Goal: Contribute content: Contribute content

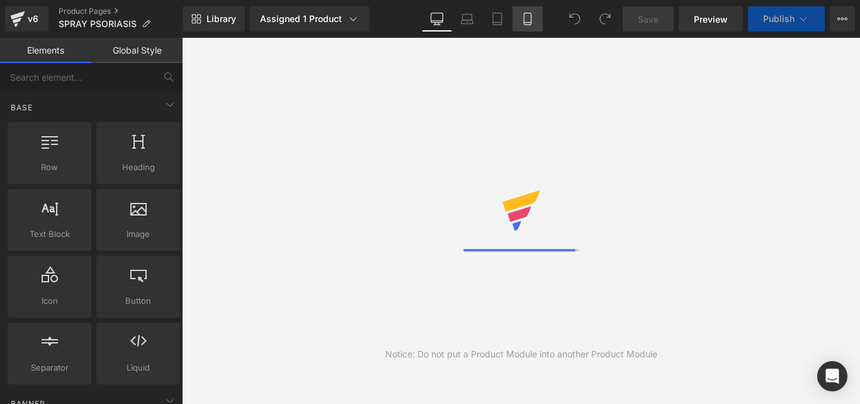
click at [525, 29] on link "Mobile" at bounding box center [528, 18] width 30 height 25
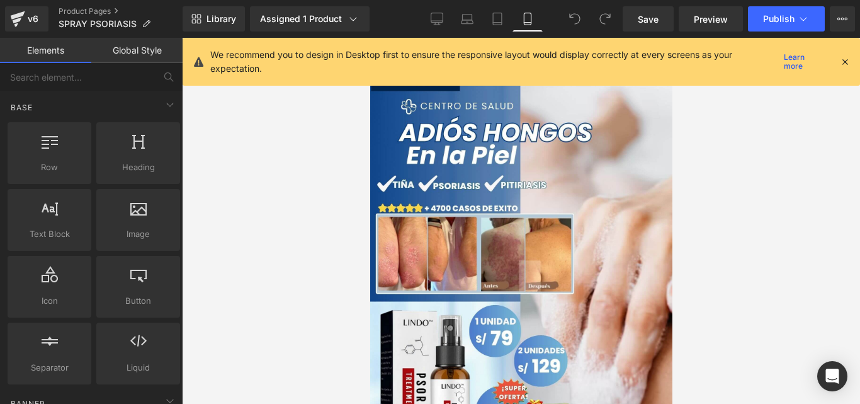
click at [849, 59] on icon at bounding box center [844, 61] width 11 height 11
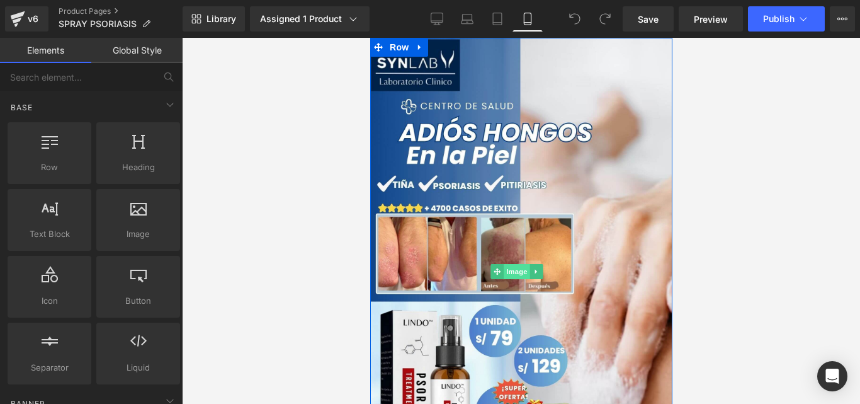
click at [509, 264] on span "Image" at bounding box center [516, 271] width 26 height 15
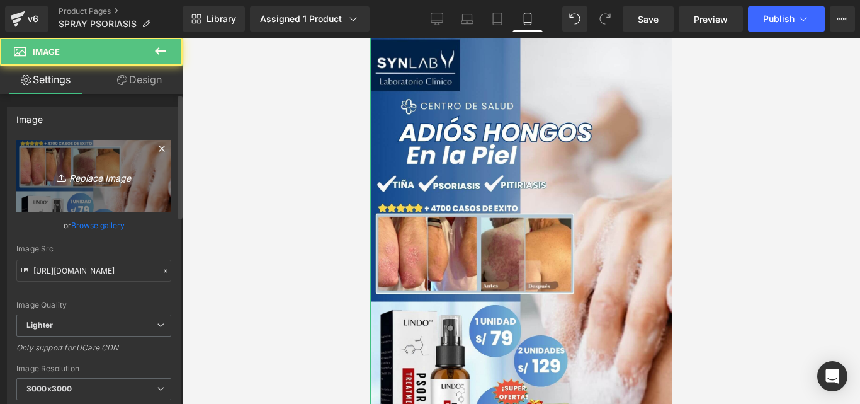
click at [115, 178] on icon "Replace Image" at bounding box center [93, 176] width 101 height 16
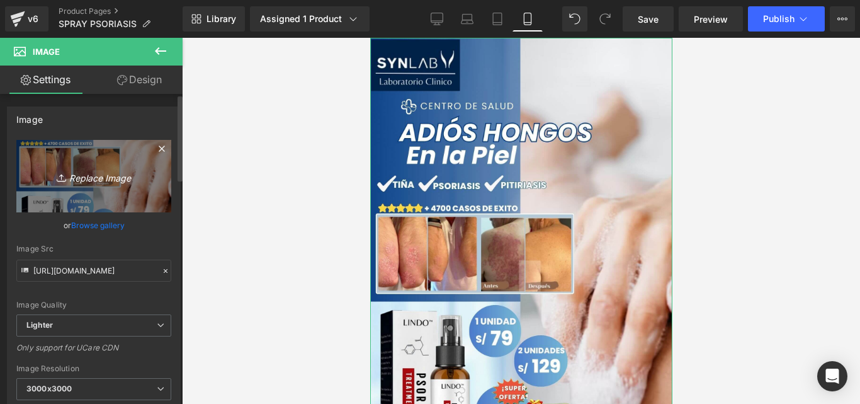
type input "C:\fakepath\Posteo de Instagram Productos Naturales Fotográfico Verde y Blanco …"
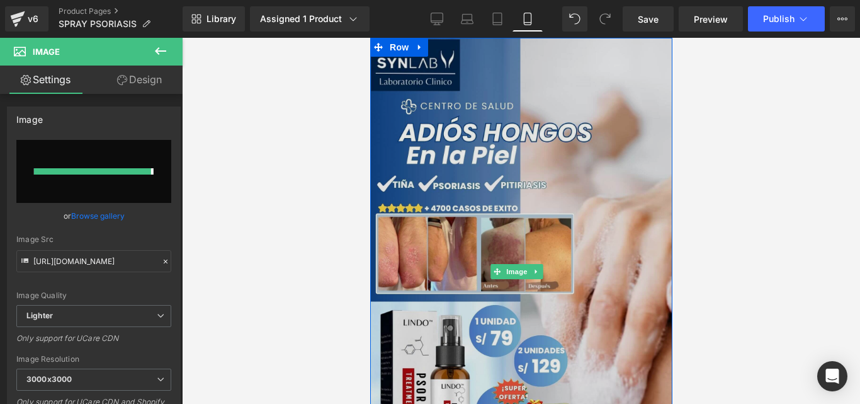
type input "https://ucarecdn.com/b18db772-3f0c-419b-8274-ae150f328b6b/-/format/auto/-/previ…"
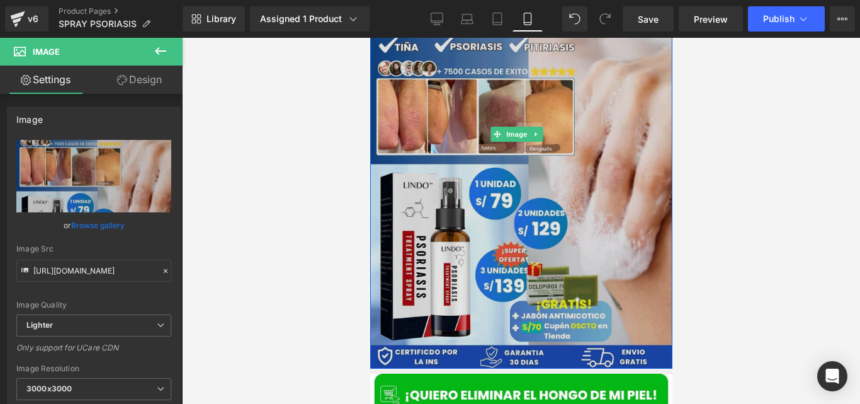
scroll to position [139, 0]
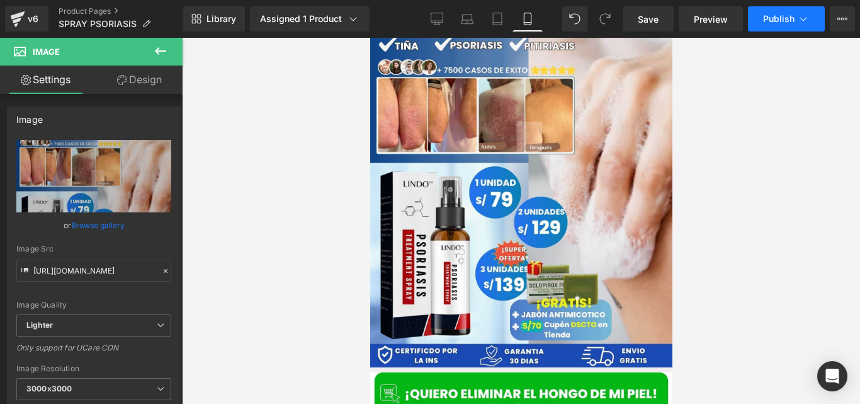
click at [763, 29] on button "Publish" at bounding box center [786, 18] width 77 height 25
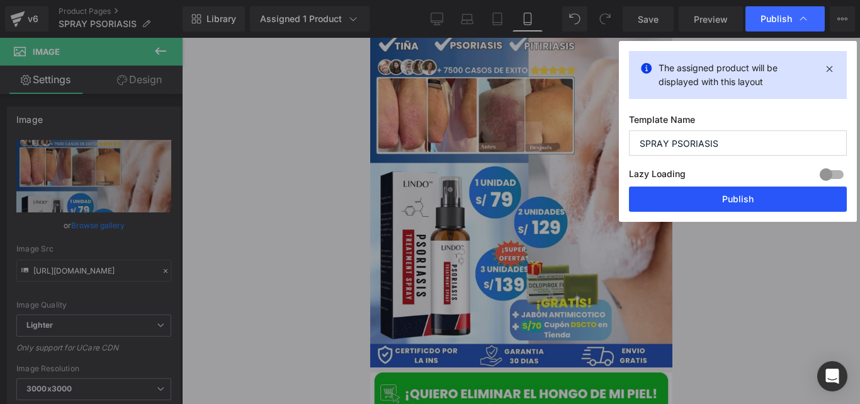
click at [710, 200] on button "Publish" at bounding box center [738, 198] width 218 height 25
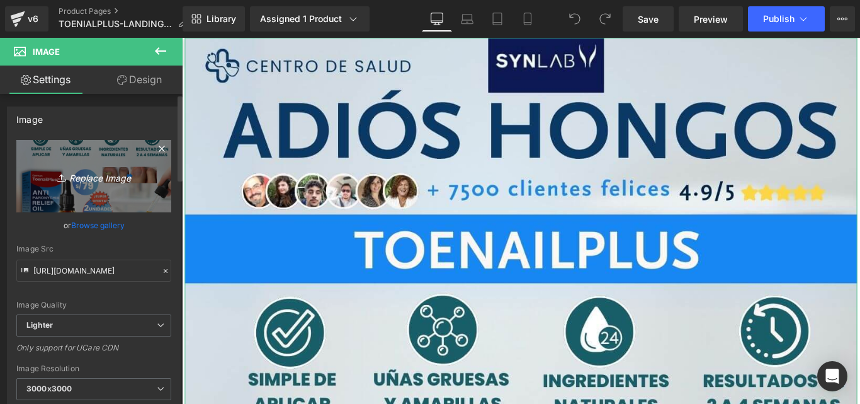
click at [130, 198] on link "Replace Image" at bounding box center [93, 176] width 155 height 72
type input "C:\fakepath\Posteo de Instagram Productos Naturales Fotográfico Verde y [PERSON…"
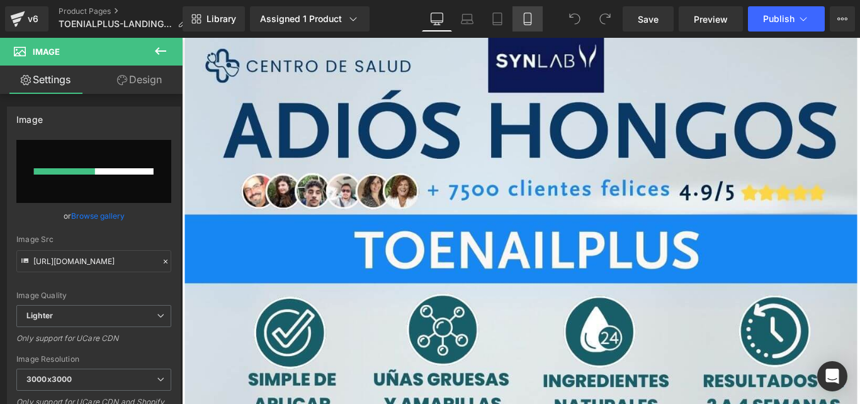
click at [533, 19] on icon at bounding box center [527, 19] width 13 height 13
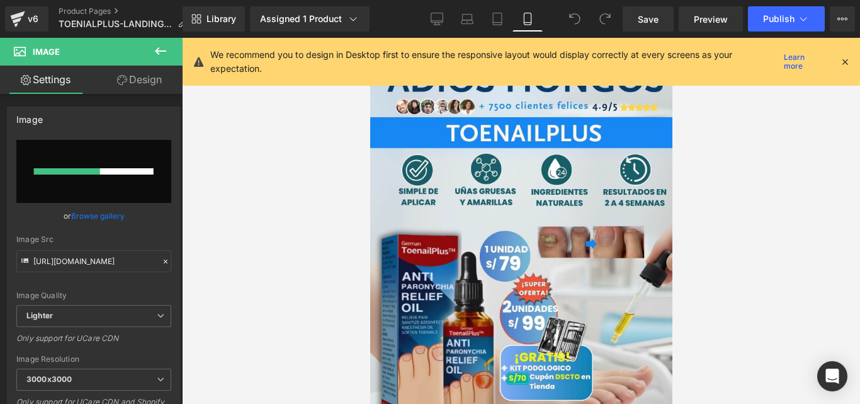
click at [844, 65] on icon at bounding box center [844, 61] width 11 height 11
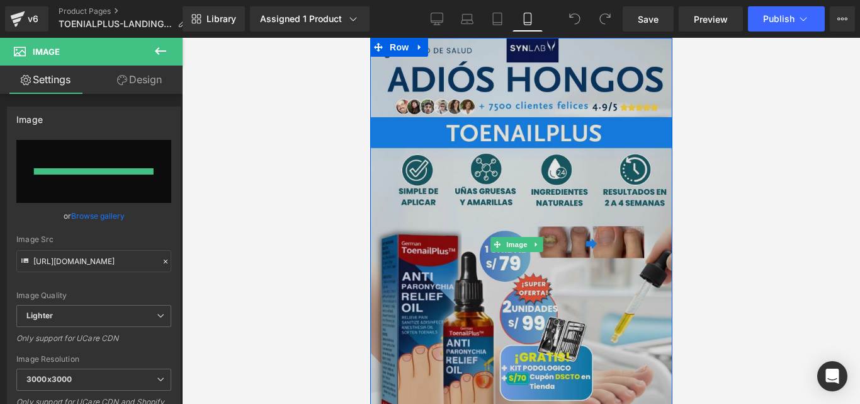
type input "[URL][DOMAIN_NAME]"
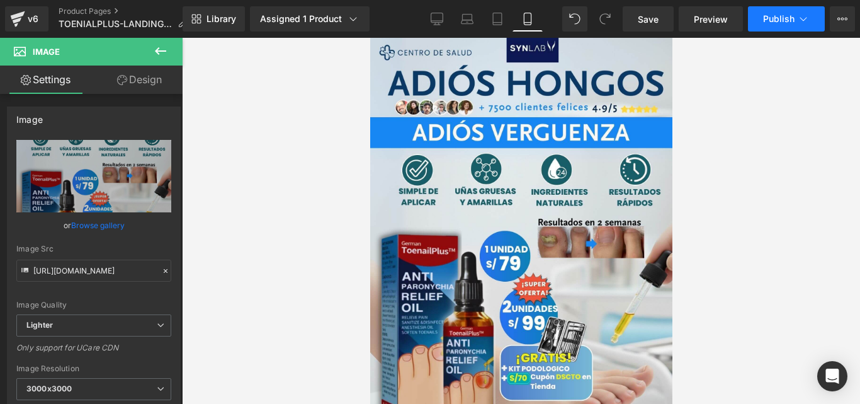
click at [766, 16] on span "Publish" at bounding box center [778, 19] width 31 height 10
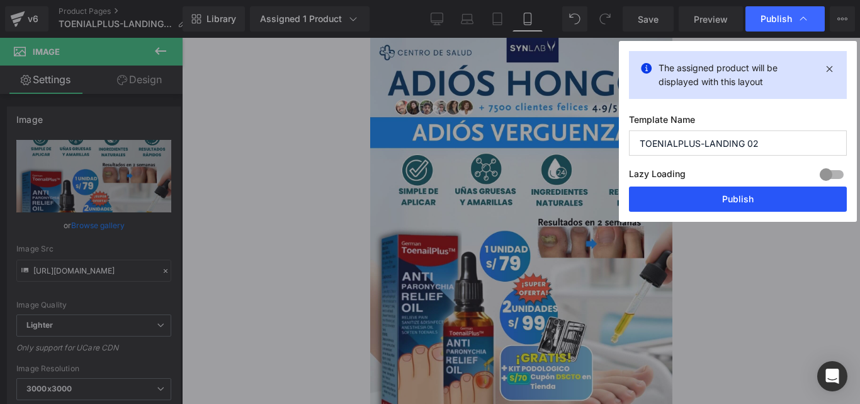
click at [685, 197] on button "Publish" at bounding box center [738, 198] width 218 height 25
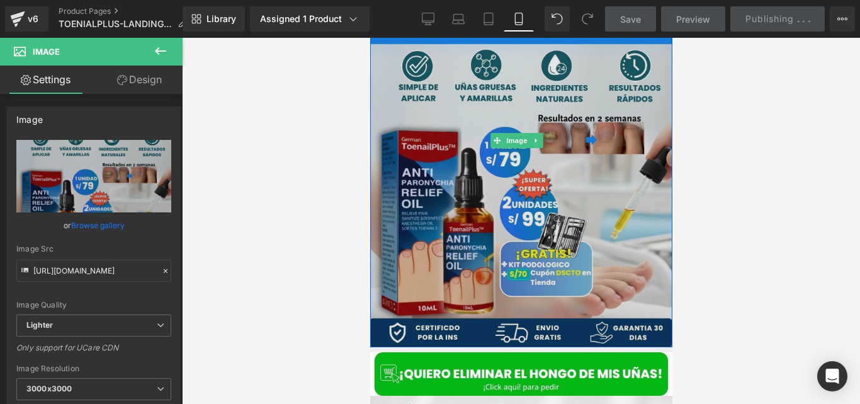
scroll to position [108, 0]
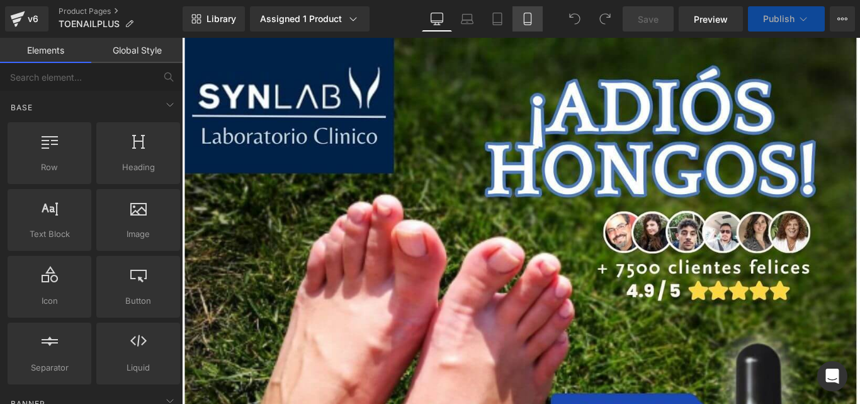
click at [528, 21] on icon at bounding box center [527, 19] width 13 height 13
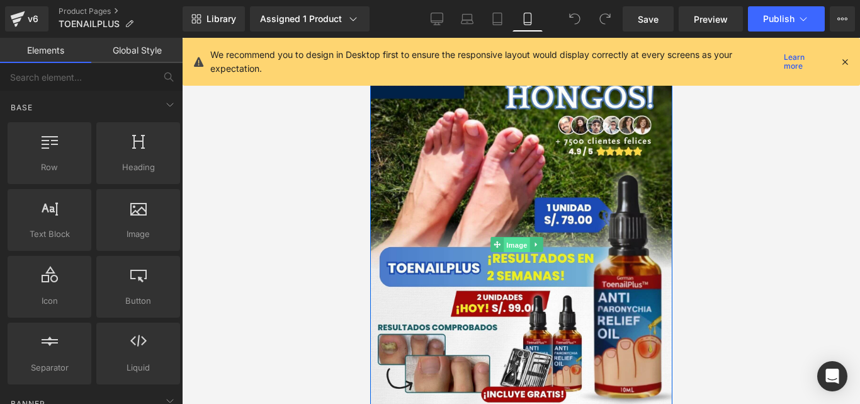
click at [508, 237] on span "Image" at bounding box center [516, 244] width 26 height 15
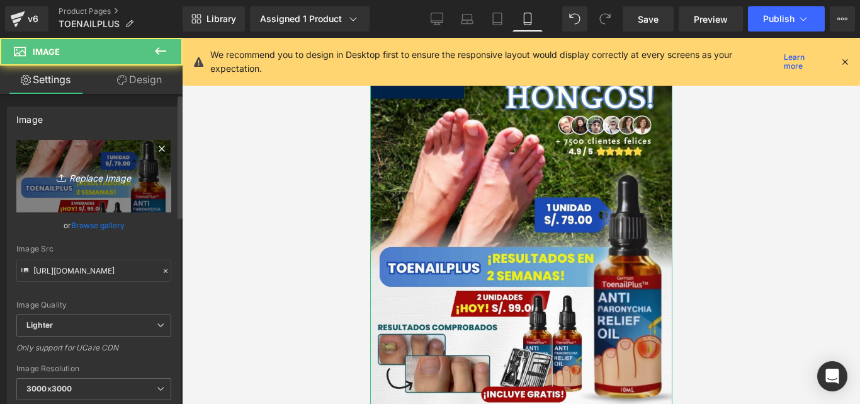
click at [140, 186] on link "Replace Image" at bounding box center [93, 176] width 155 height 72
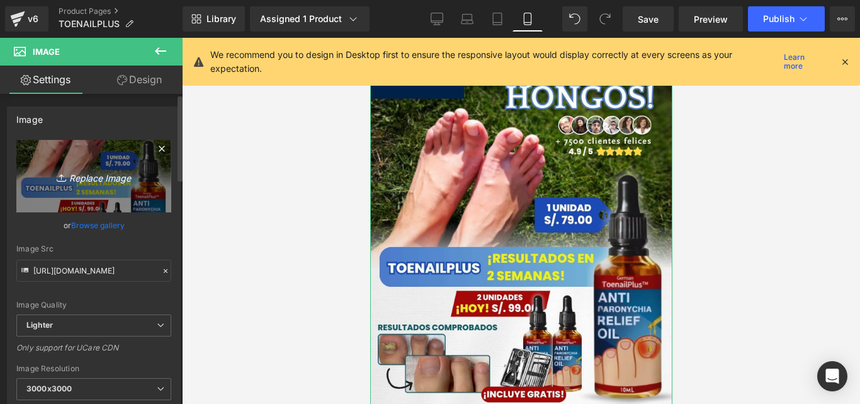
type input "C:\fakepath\Posteo de Instagram Productos Naturales Fotográfico Verde y Blanco …"
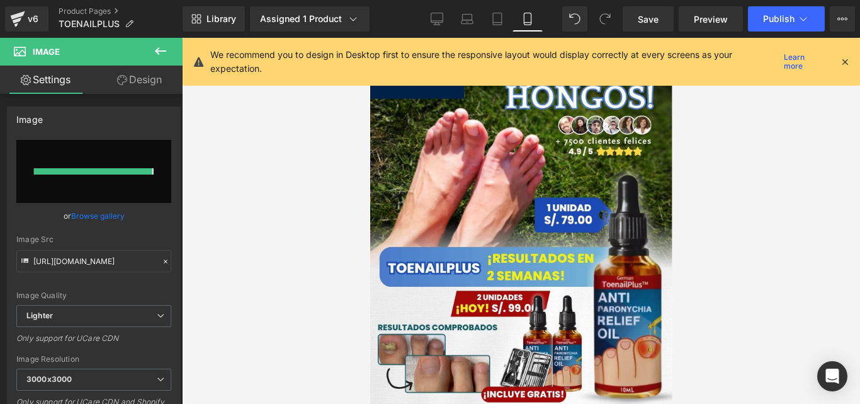
type input "https://ucarecdn.com/b0d76c7b-7b58-44c8-a19d-9424917b5708/-/format/auto/-/previ…"
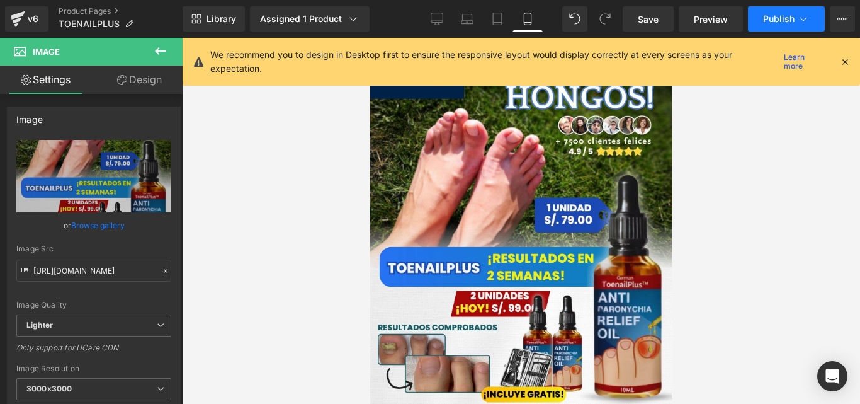
click at [757, 20] on button "Publish" at bounding box center [786, 18] width 77 height 25
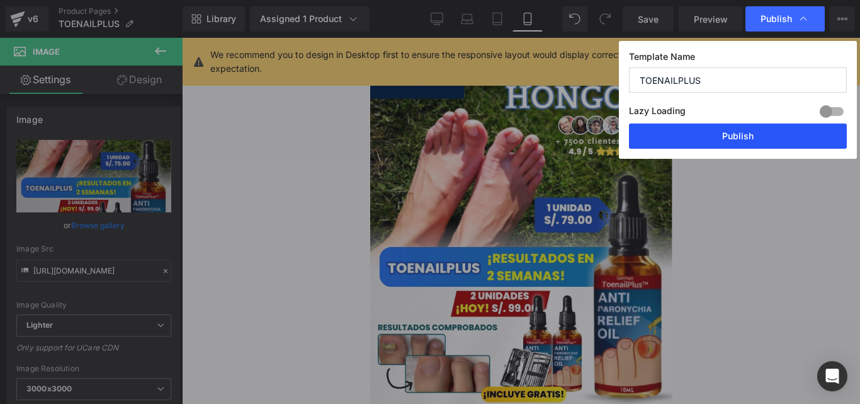
click at [695, 134] on button "Publish" at bounding box center [738, 135] width 218 height 25
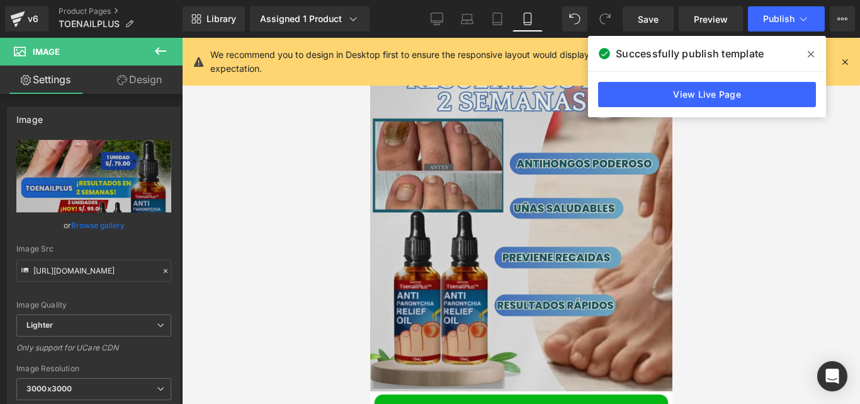
scroll to position [2740, 0]
